Goal: Task Accomplishment & Management: Complete application form

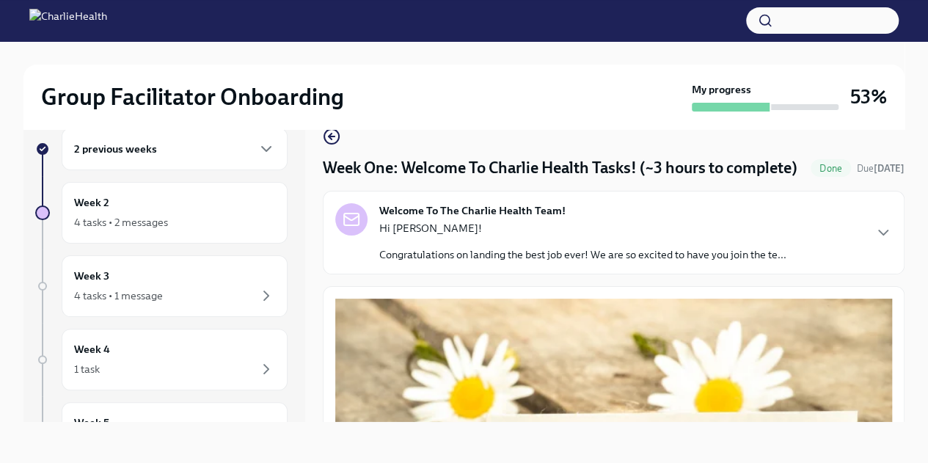
scroll to position [1939, 0]
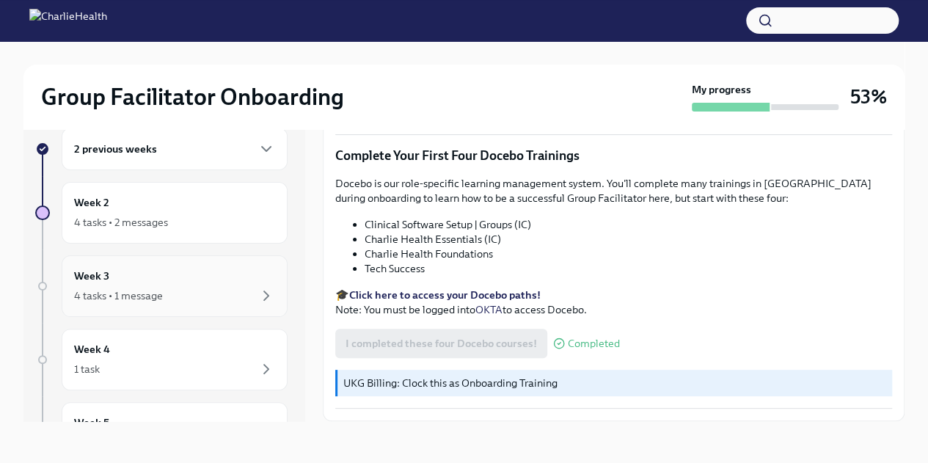
click at [167, 306] on div "Week 3 4 tasks • 1 message" at bounding box center [175, 286] width 226 height 62
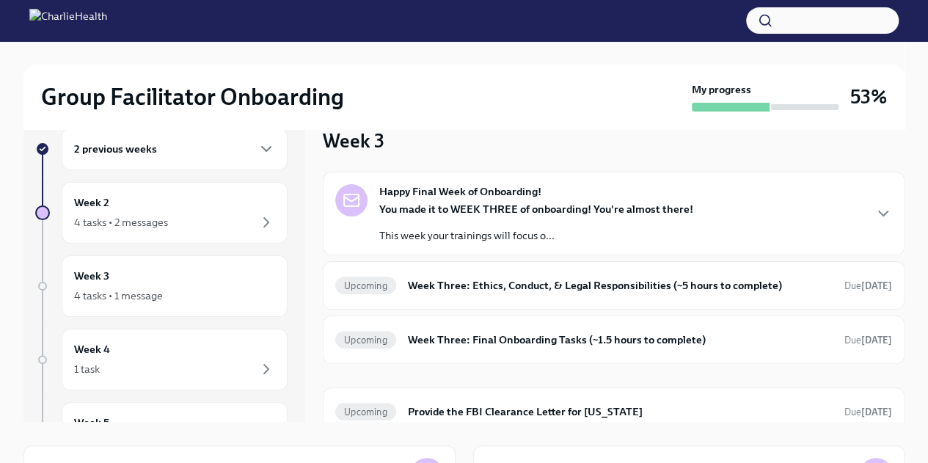
scroll to position [57, 0]
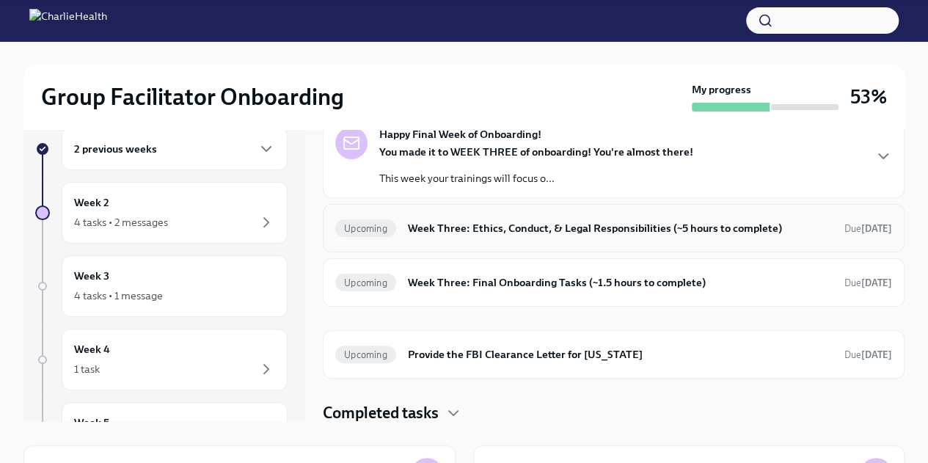
click at [633, 232] on h6 "Week Three: Ethics, Conduct, & Legal Responsibilities (~5 hours to complete)" at bounding box center [620, 228] width 425 height 16
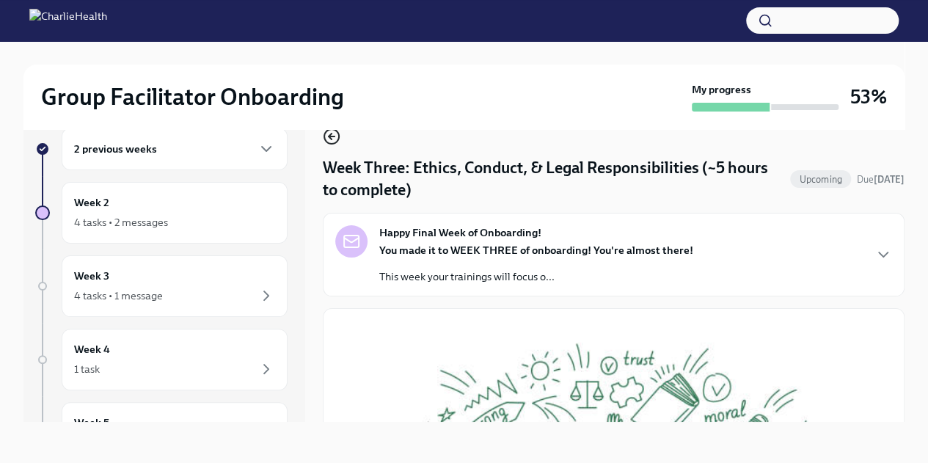
click at [327, 142] on icon "button" at bounding box center [332, 137] width 18 height 18
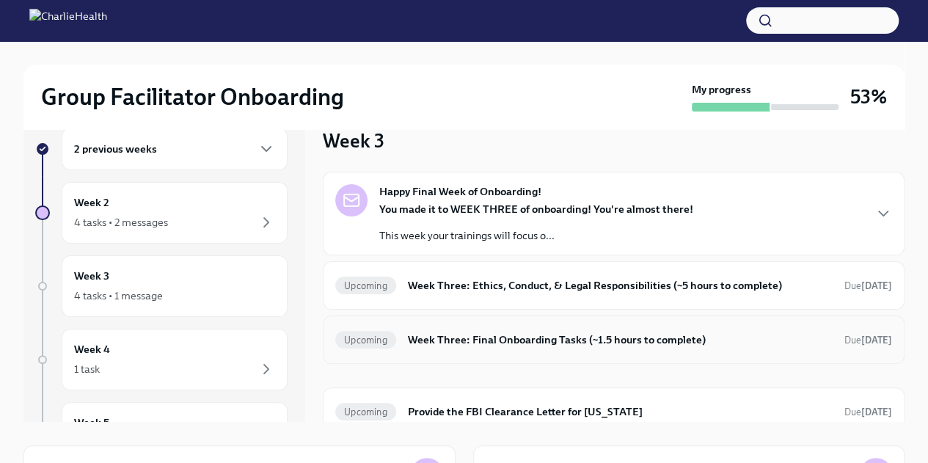
click at [551, 345] on h6 "Week Three: Final Onboarding Tasks (~1.5 hours to complete)" at bounding box center [620, 339] width 425 height 16
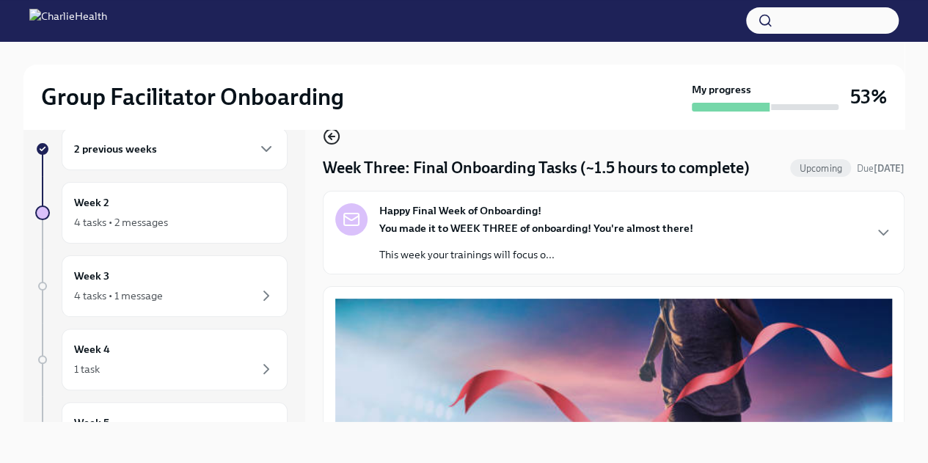
click at [327, 133] on icon "button" at bounding box center [332, 137] width 18 height 18
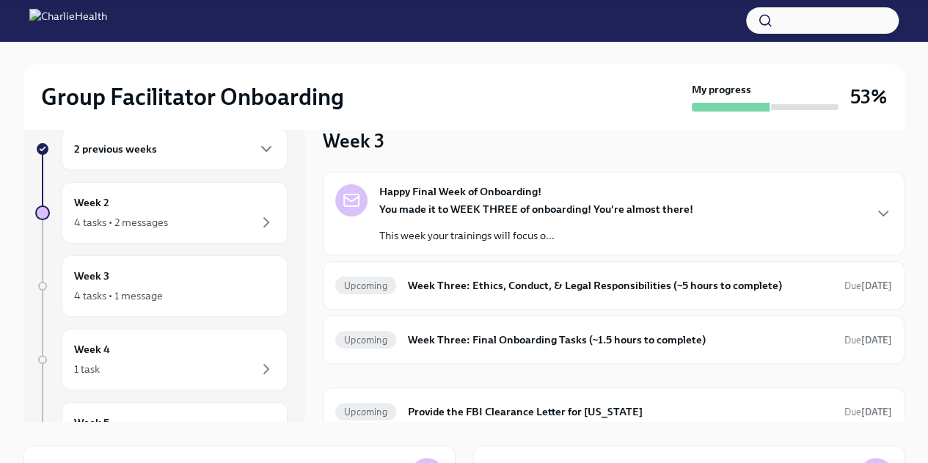
scroll to position [57, 0]
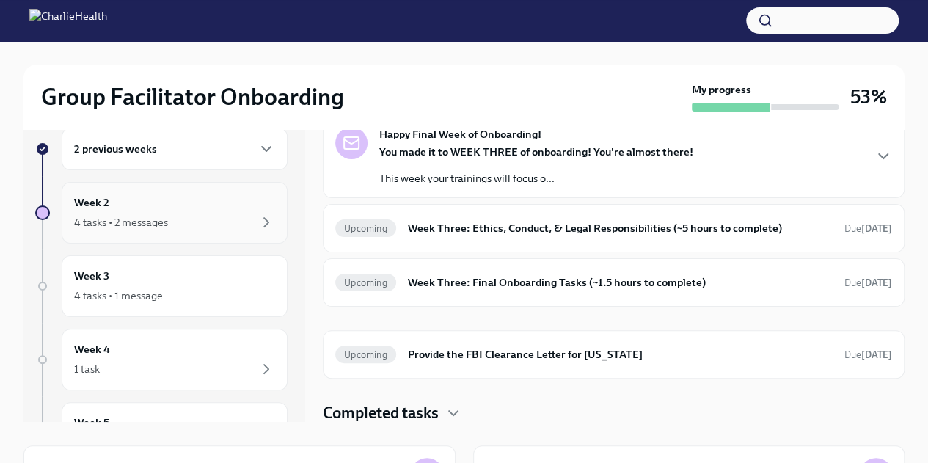
click at [155, 231] on div "Week 2 4 tasks • 2 messages" at bounding box center [175, 213] width 226 height 62
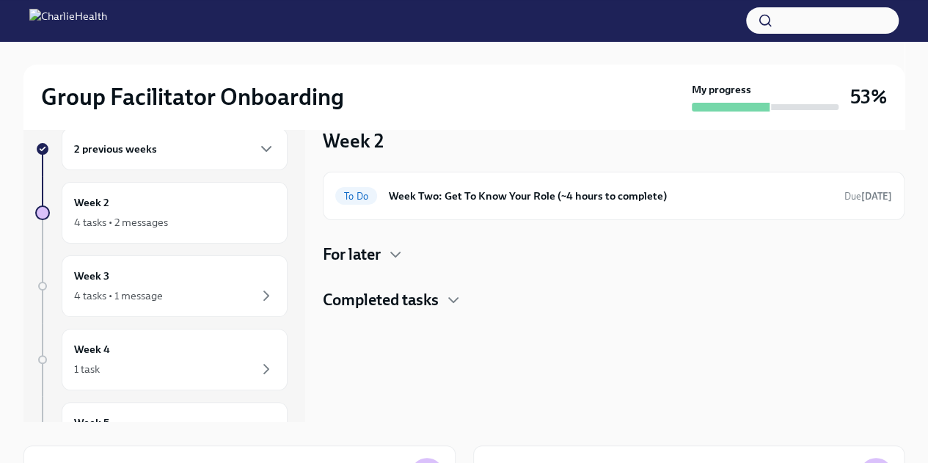
click at [400, 262] on div "For later" at bounding box center [613, 254] width 581 height 22
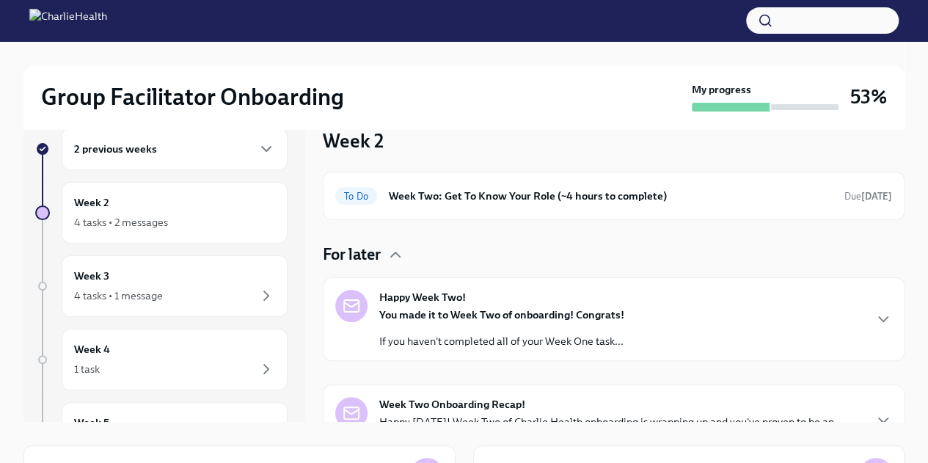
scroll to position [78, 0]
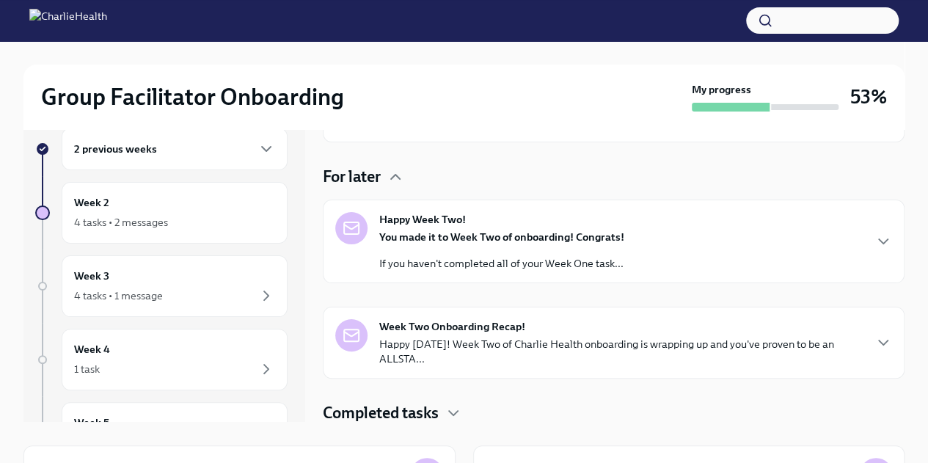
click at [830, 351] on p "Happy [DATE]! Week Two of Charlie Health onboarding is wrapping up and you've p…" at bounding box center [620, 351] width 483 height 29
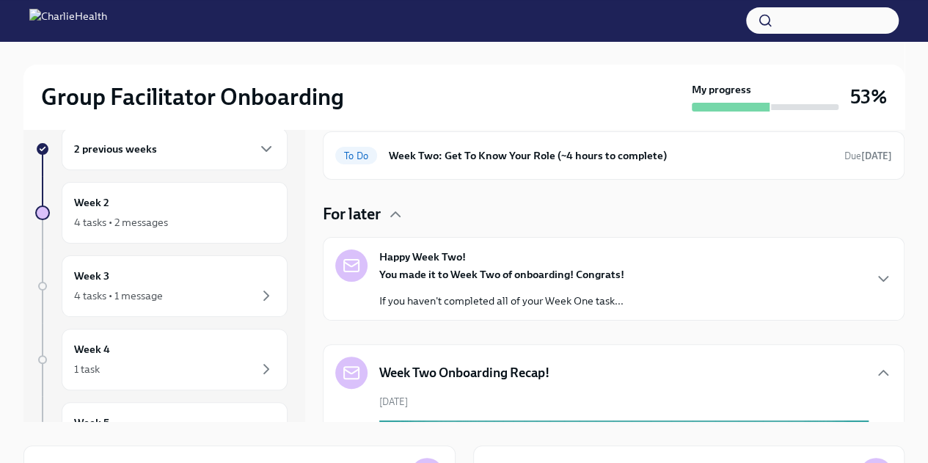
scroll to position [37, 0]
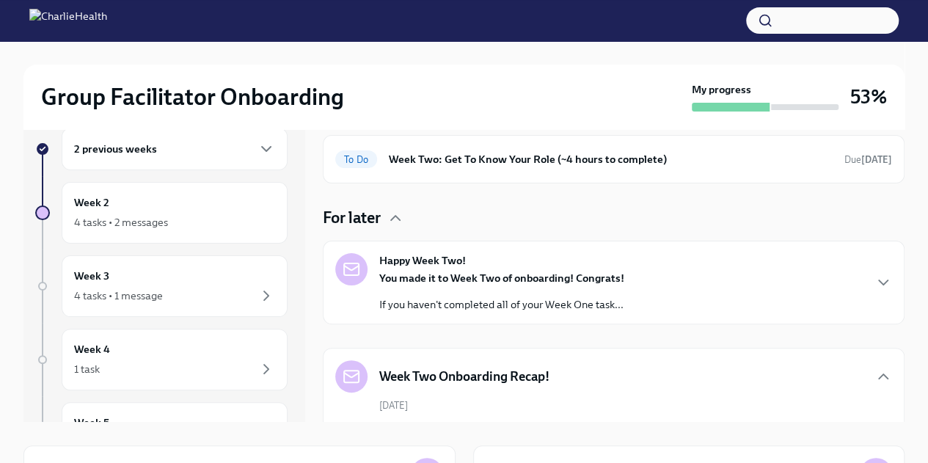
click at [862, 282] on div "Happy Week Two! You made it to Week Two of onboarding! Congrats! If you haven't…" at bounding box center [613, 282] width 557 height 59
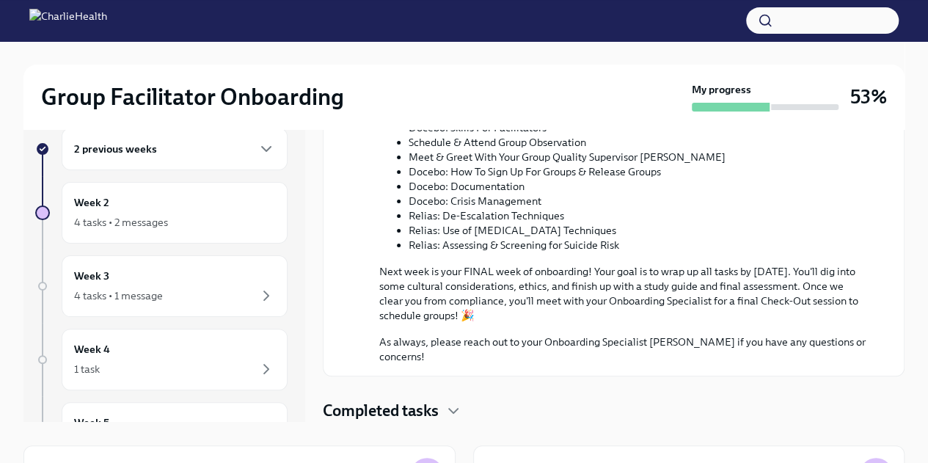
scroll to position [1198, 0]
click at [453, 400] on div "Completed tasks" at bounding box center [613, 411] width 581 height 22
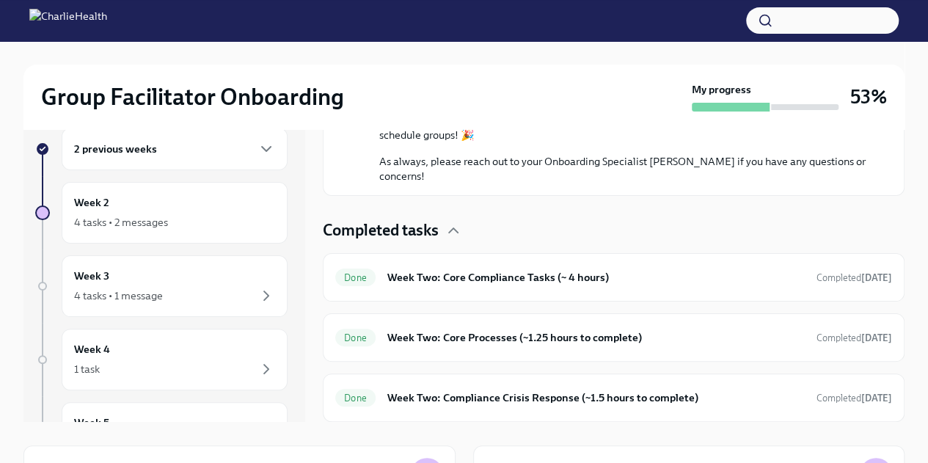
scroll to position [1377, 0]
click at [180, 206] on div "Week 2 4 tasks • 2 messages" at bounding box center [174, 212] width 201 height 37
click at [160, 287] on div "4 tasks • 1 message" at bounding box center [174, 296] width 201 height 18
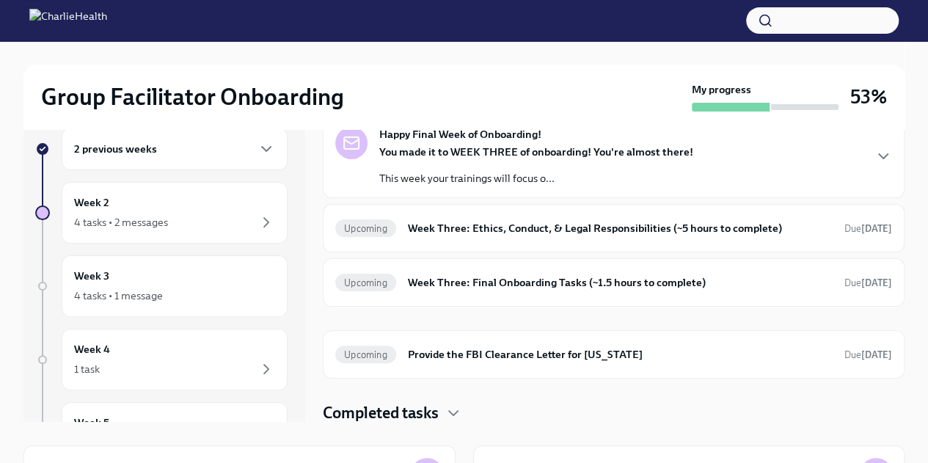
click at [869, 165] on div "Happy Final Week of Onboarding! You made it to WEEK THREE of onboarding! You're…" at bounding box center [613, 156] width 557 height 59
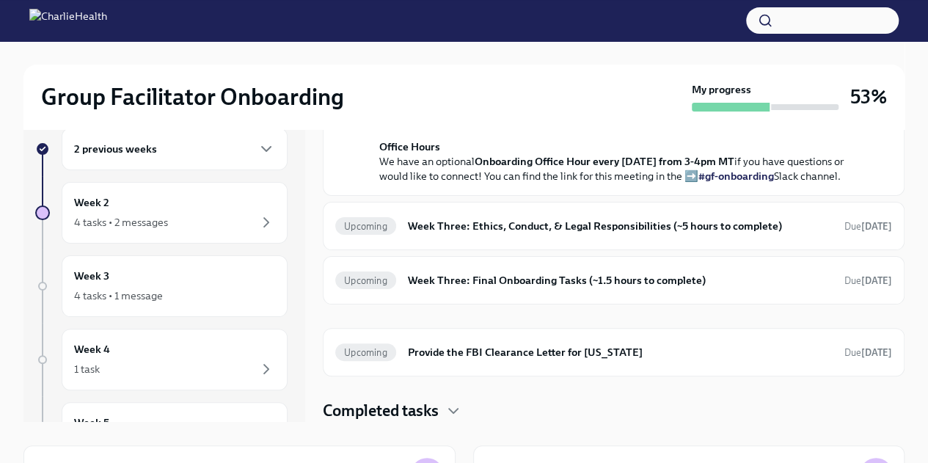
scroll to position [539, 0]
click at [840, 250] on div "Upcoming Week Three: Ethics, Conduct, & Legal Responsibilities (~5 hours to com…" at bounding box center [613, 226] width 581 height 48
click at [851, 238] on div "Upcoming Week Three: Ethics, Conduct, & Legal Responsibilities (~5 hours to com…" at bounding box center [613, 225] width 557 height 23
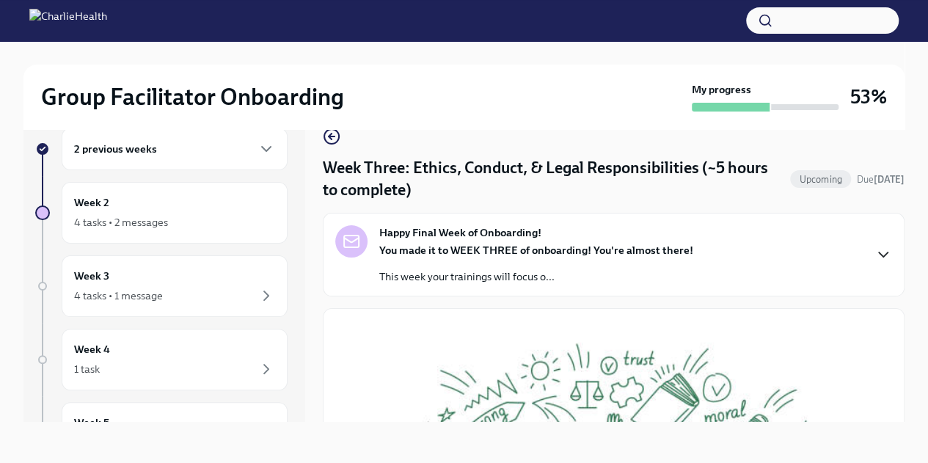
click at [878, 252] on icon "button" at bounding box center [882, 254] width 9 height 4
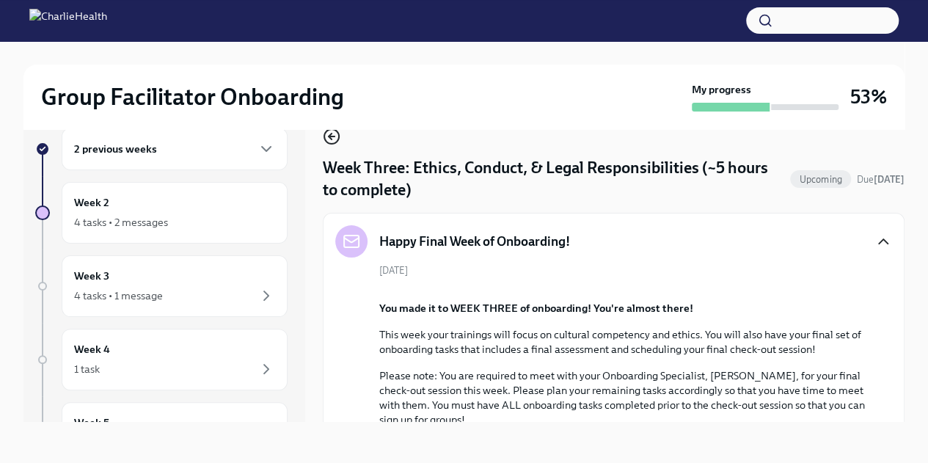
click at [324, 136] on circle "button" at bounding box center [331, 136] width 15 height 15
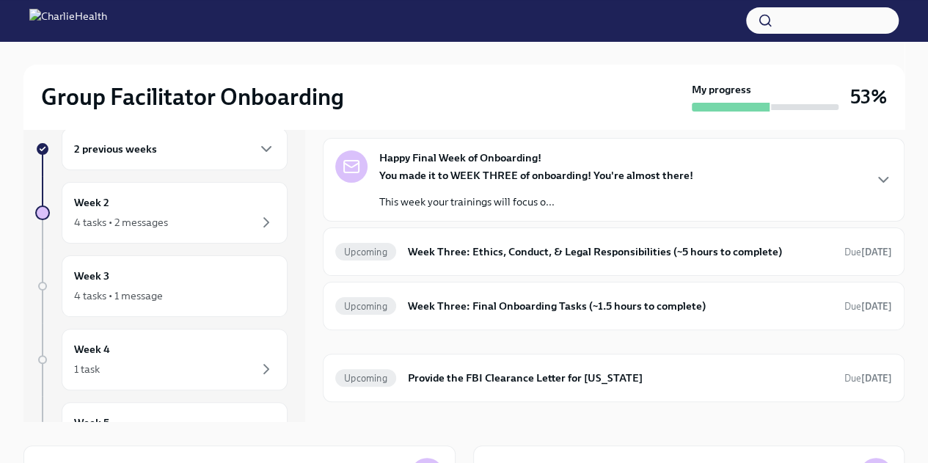
scroll to position [37, 0]
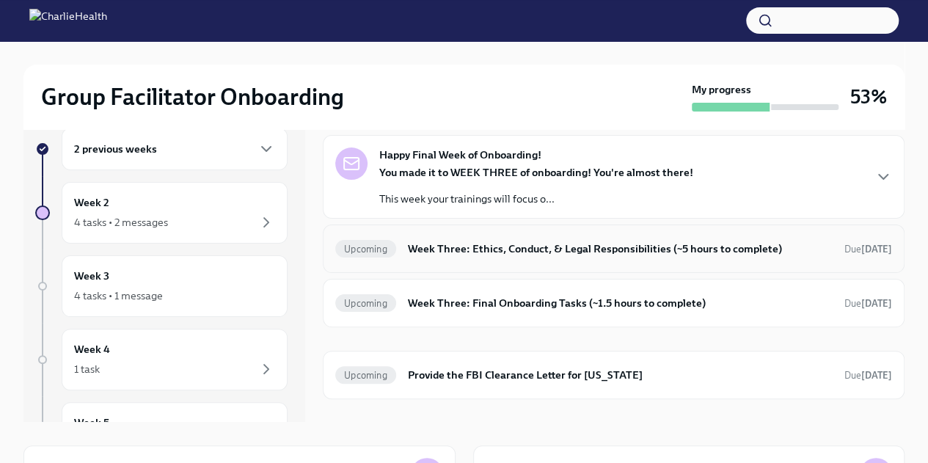
click at [735, 243] on h6 "Week Three: Ethics, Conduct, & Legal Responsibilities (~5 hours to complete)" at bounding box center [620, 248] width 425 height 16
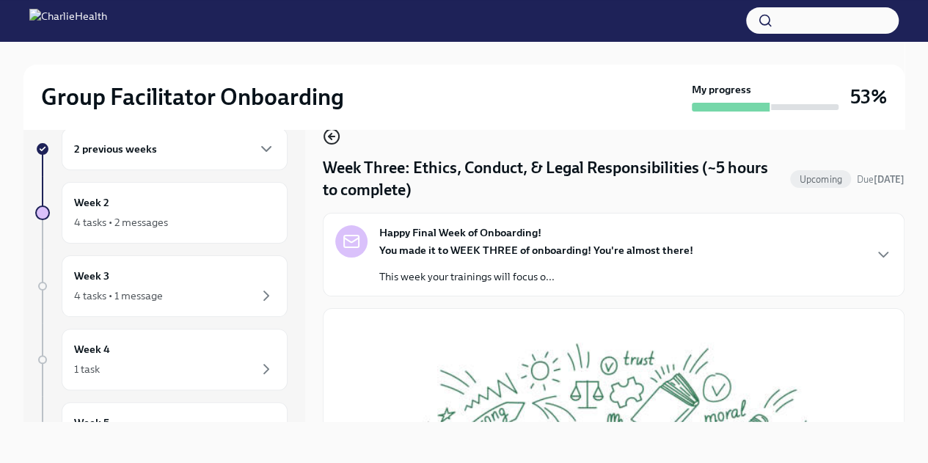
click at [329, 136] on icon "button" at bounding box center [329, 136] width 3 height 6
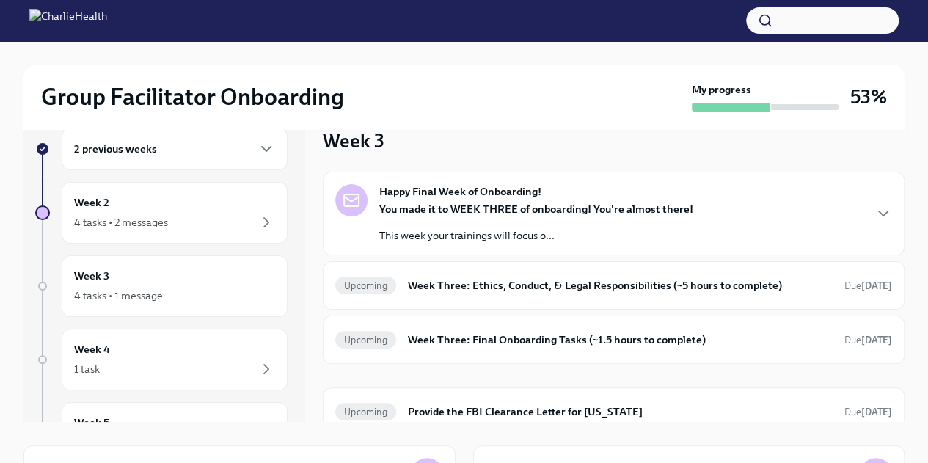
scroll to position [57, 0]
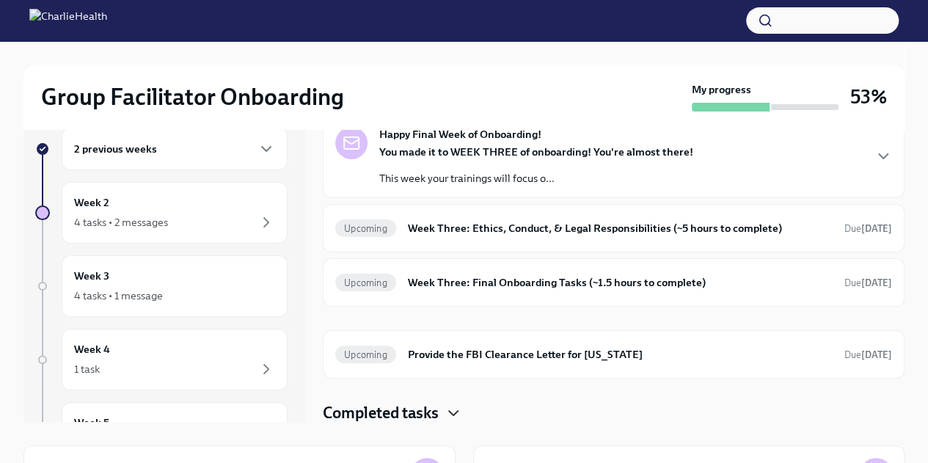
click at [447, 411] on icon "button" at bounding box center [453, 413] width 18 height 18
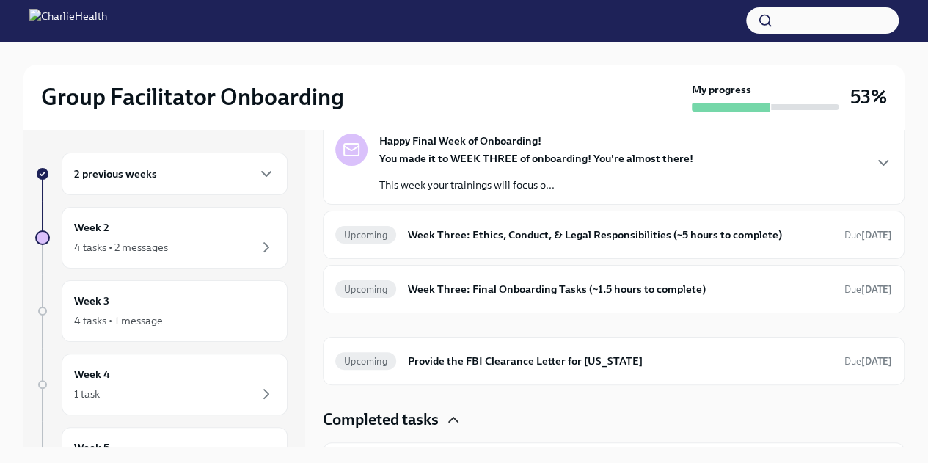
scroll to position [62, 0]
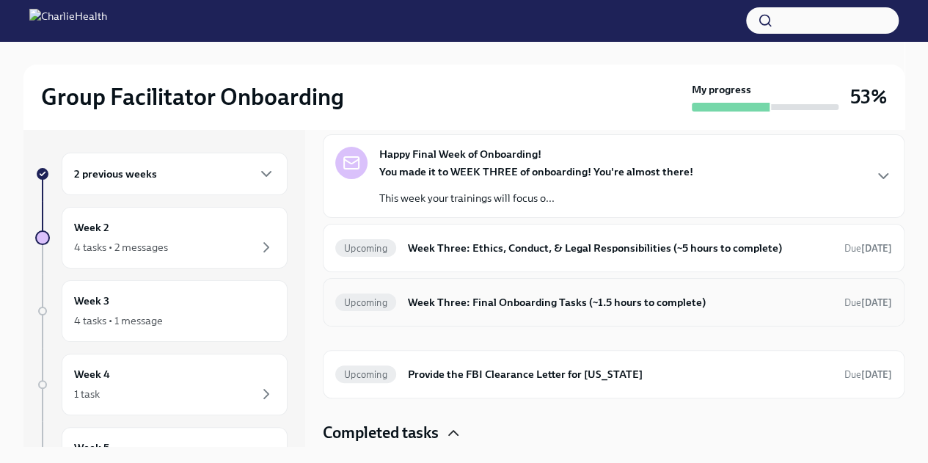
click at [663, 306] on h6 "Week Three: Final Onboarding Tasks (~1.5 hours to complete)" at bounding box center [620, 302] width 425 height 16
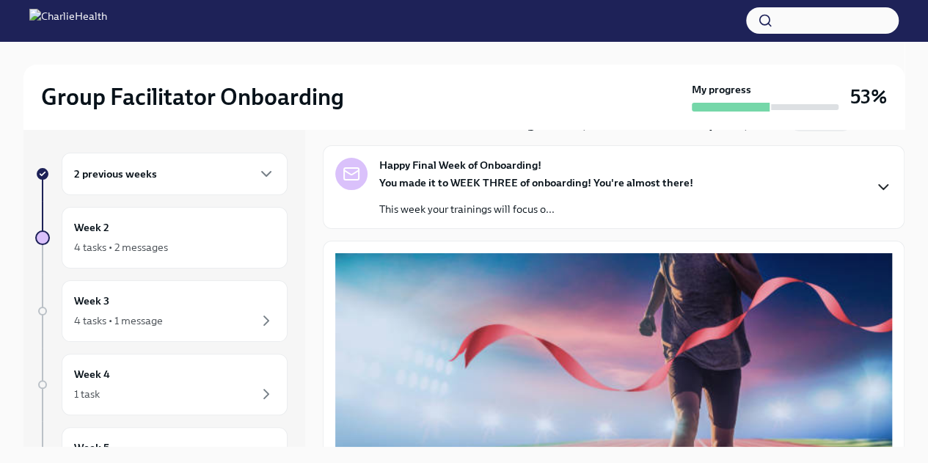
click at [874, 180] on icon "button" at bounding box center [883, 187] width 18 height 18
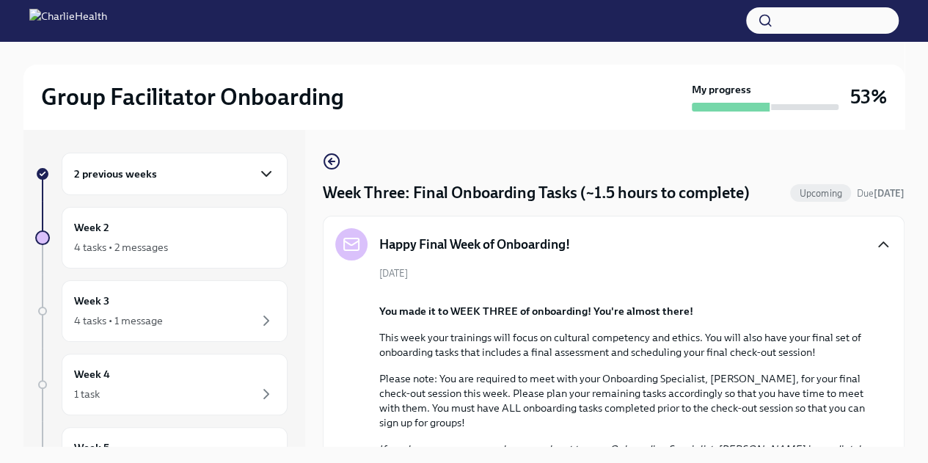
click at [257, 176] on icon "button" at bounding box center [266, 174] width 18 height 18
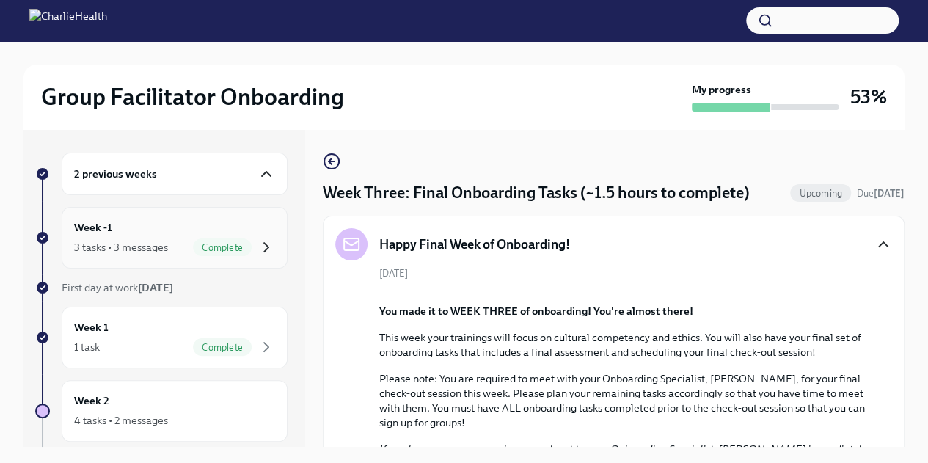
click at [257, 246] on icon "button" at bounding box center [266, 247] width 18 height 18
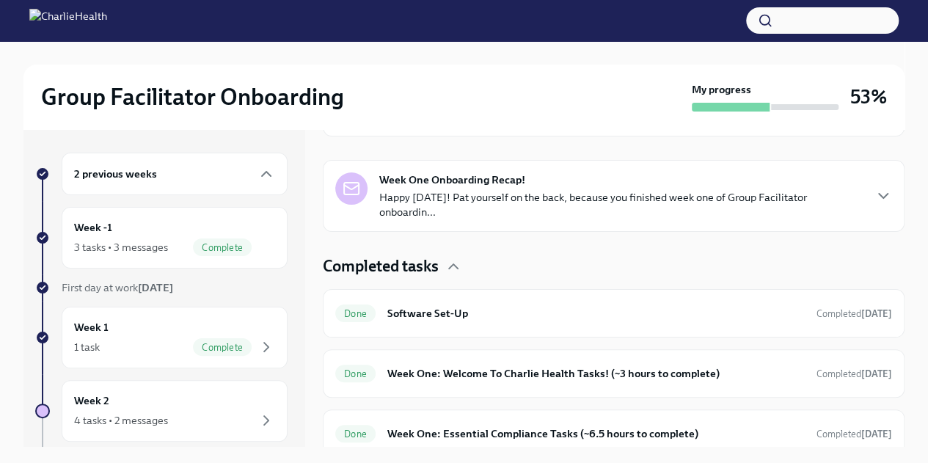
scroll to position [387, 0]
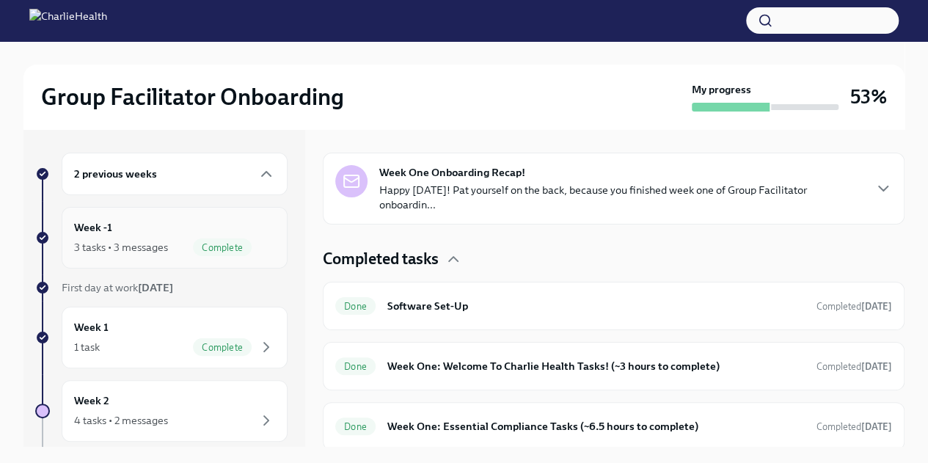
click at [257, 238] on icon "button" at bounding box center [266, 247] width 18 height 18
click at [257, 173] on icon "button" at bounding box center [266, 174] width 18 height 18
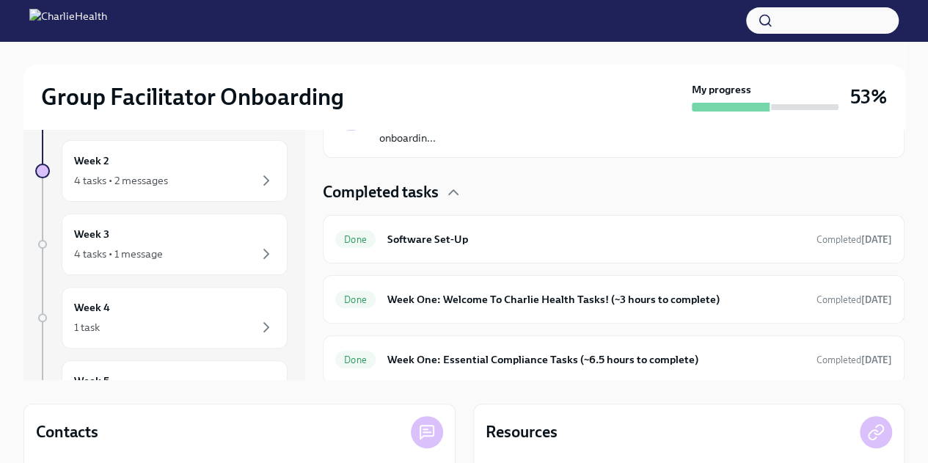
scroll to position [0, 0]
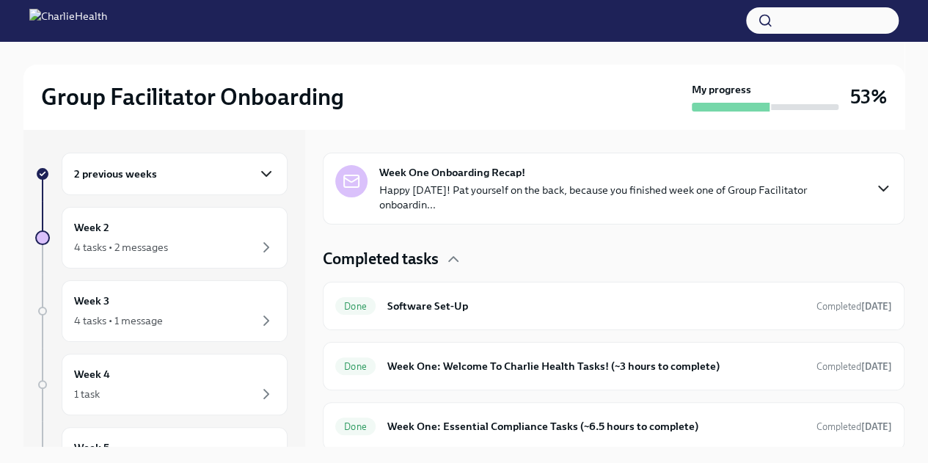
click at [874, 187] on icon "button" at bounding box center [883, 189] width 18 height 18
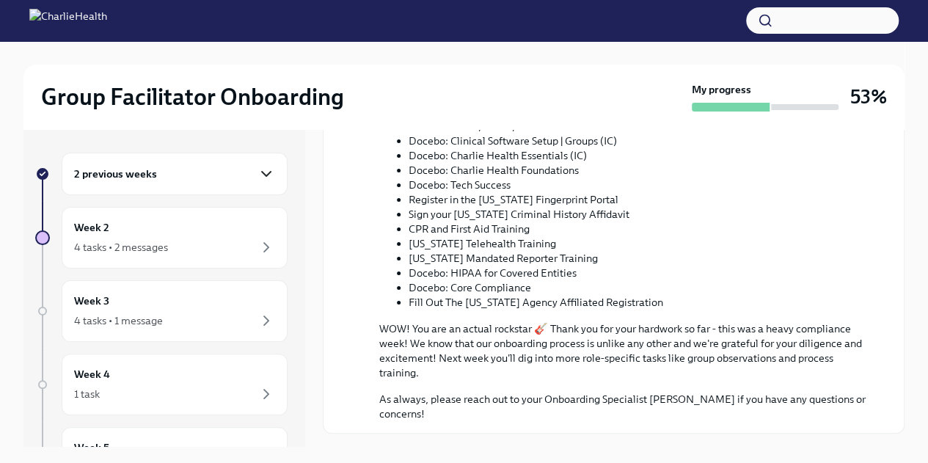
scroll to position [922, 0]
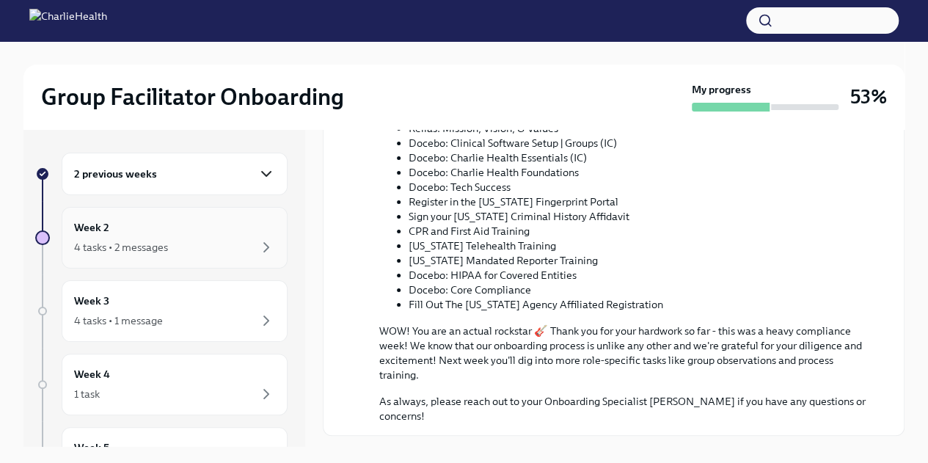
click at [210, 240] on div "4 tasks • 2 messages" at bounding box center [174, 247] width 201 height 18
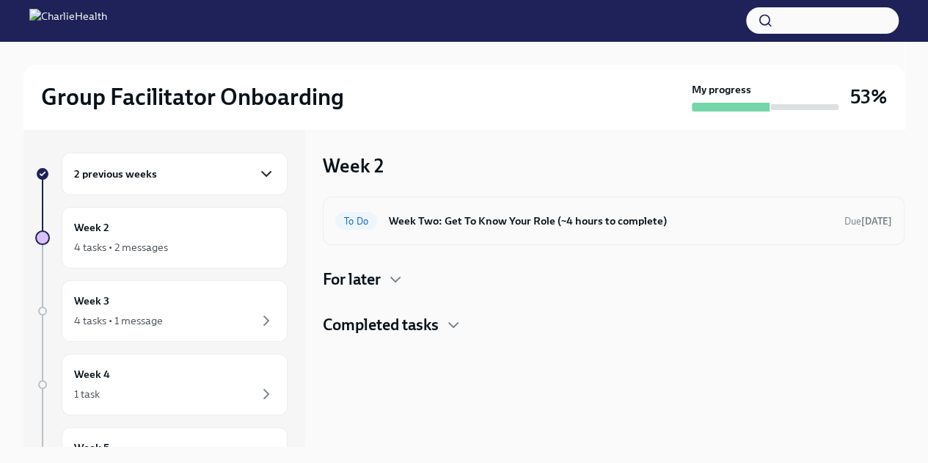
click at [629, 224] on h6 "Week Two: Get To Know Your Role (~4 hours to complete)" at bounding box center [611, 221] width 444 height 16
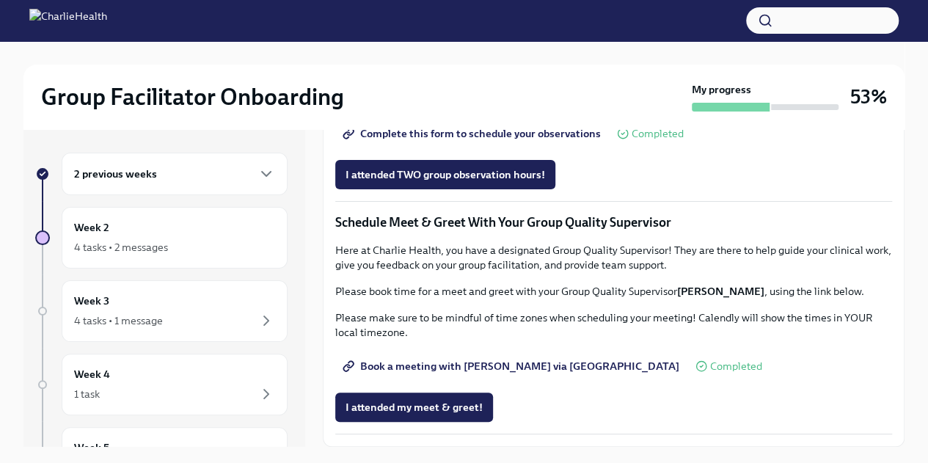
scroll to position [25, 0]
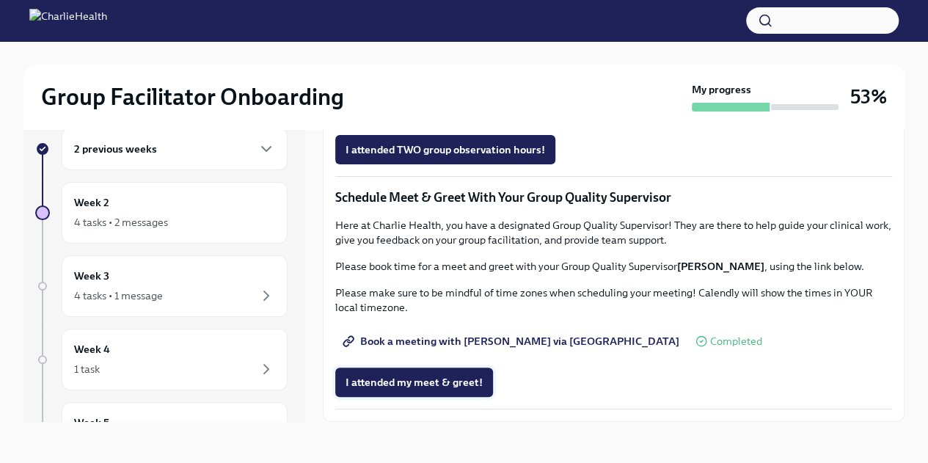
click at [441, 383] on span "I attended my meet & greet!" at bounding box center [413, 382] width 137 height 15
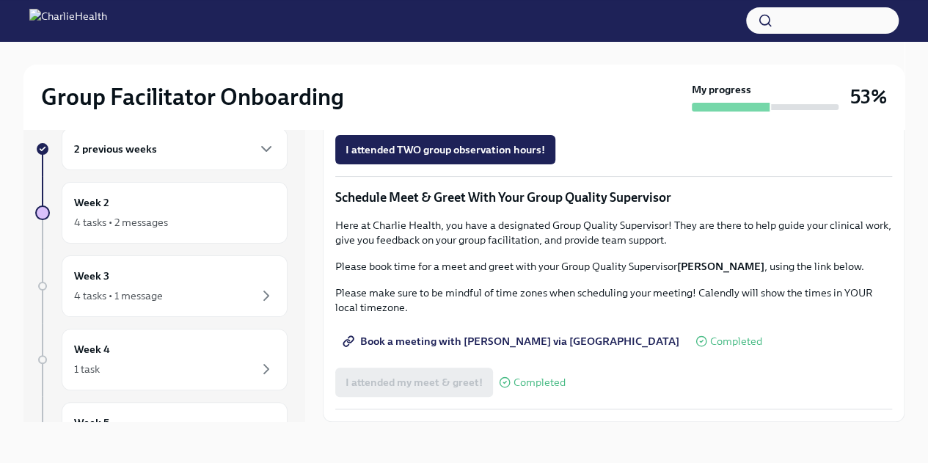
scroll to position [1356, 0]
